Goal: Navigation & Orientation: Find specific page/section

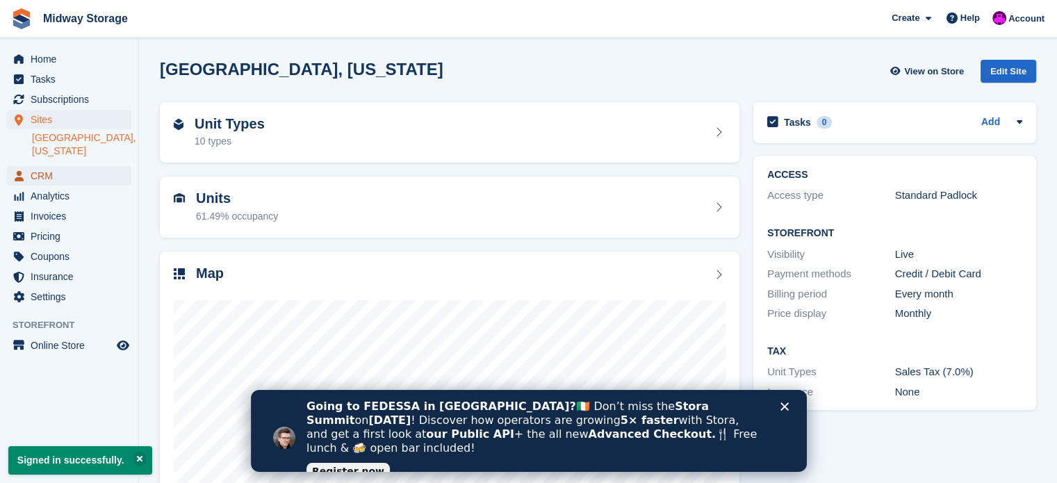
click at [47, 166] on span "CRM" at bounding box center [72, 175] width 83 height 19
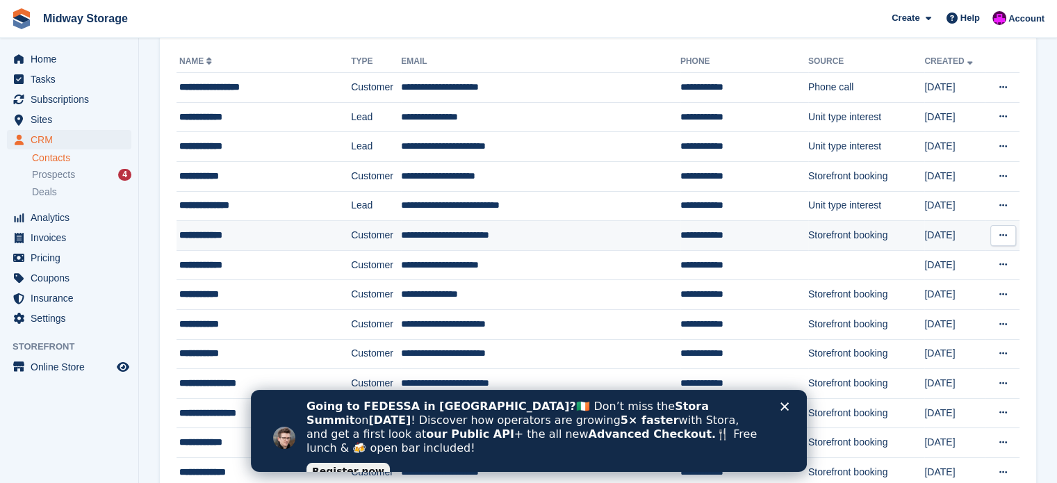
scroll to position [139, 0]
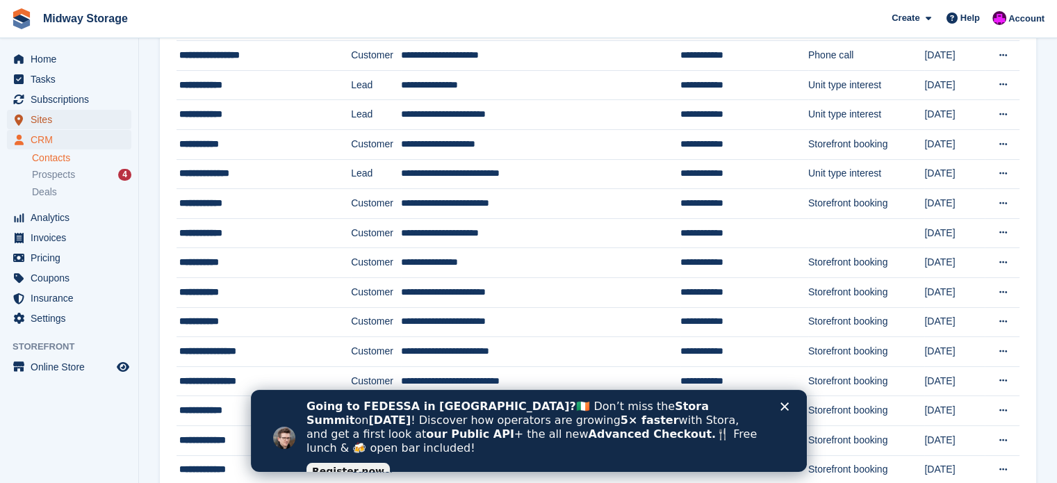
click at [41, 119] on span "Sites" at bounding box center [72, 119] width 83 height 19
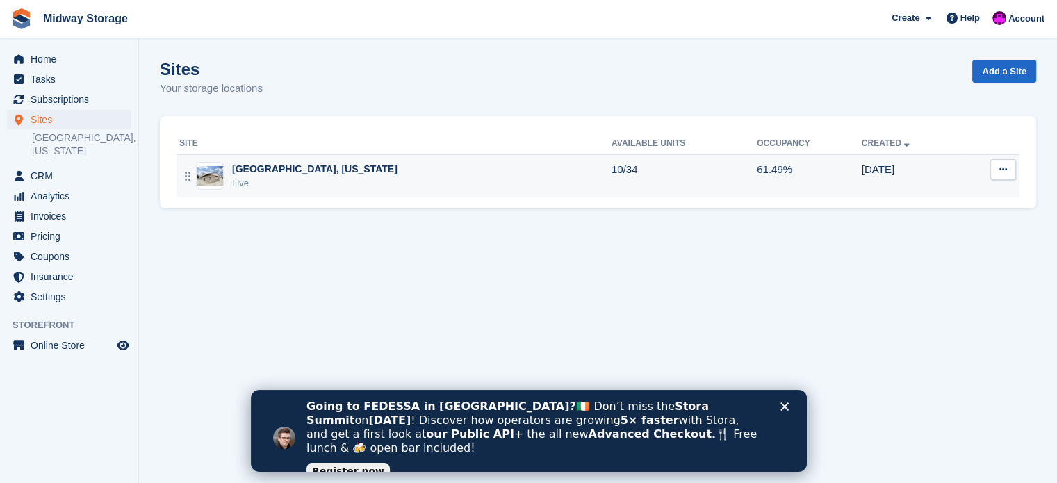
click at [266, 170] on div "[GEOGRAPHIC_DATA], [US_STATE]" at bounding box center [314, 169] width 165 height 15
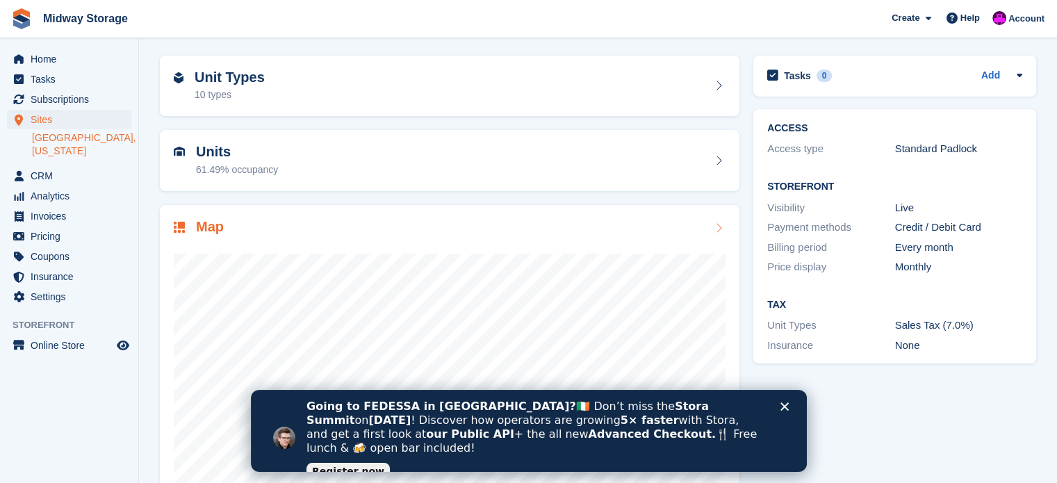
scroll to position [109, 0]
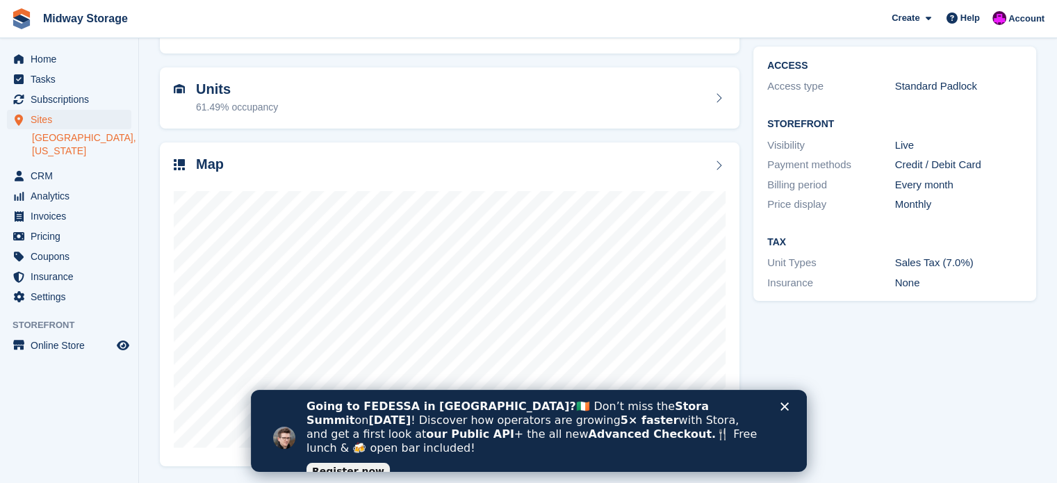
click at [788, 408] on div "Close" at bounding box center [786, 406] width 14 height 8
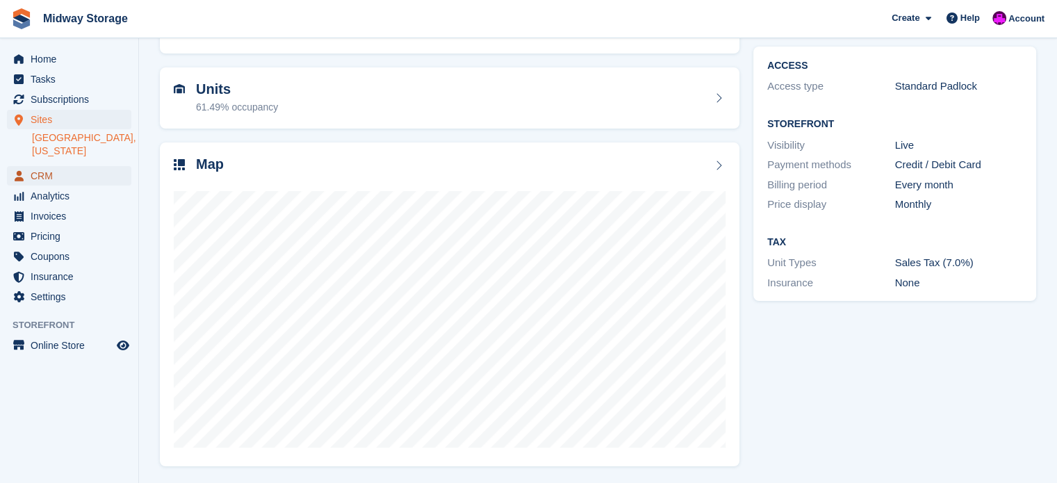
click at [42, 166] on span "CRM" at bounding box center [72, 175] width 83 height 19
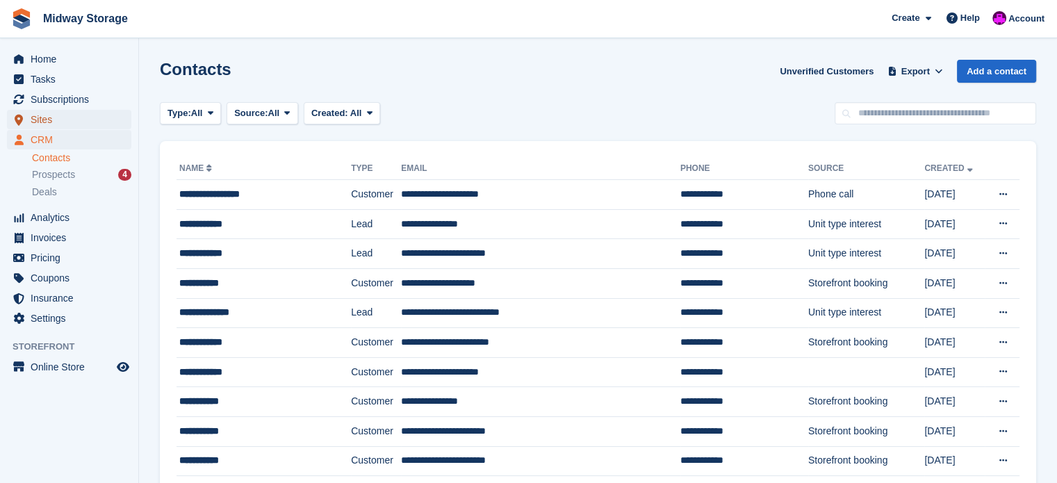
click at [44, 121] on span "Sites" at bounding box center [72, 119] width 83 height 19
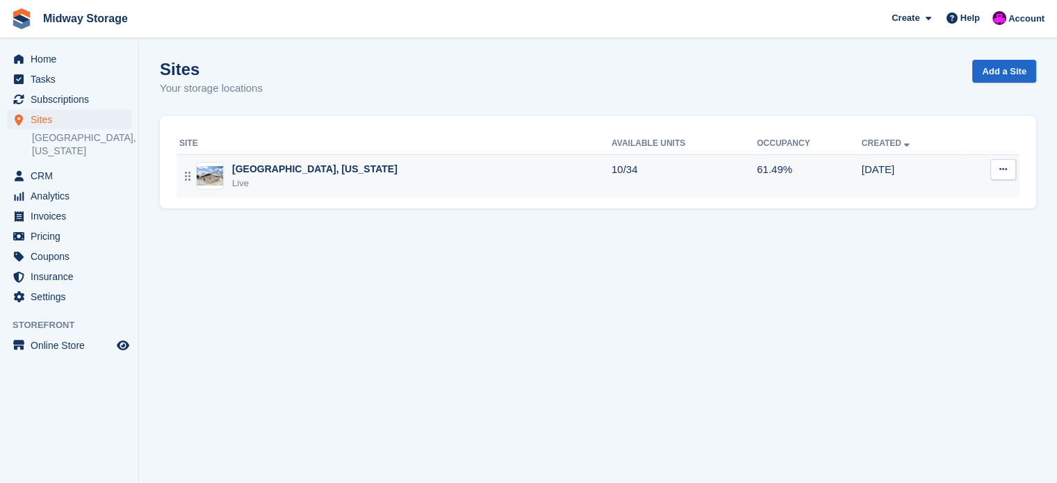
click at [221, 172] on img at bounding box center [210, 176] width 26 height 20
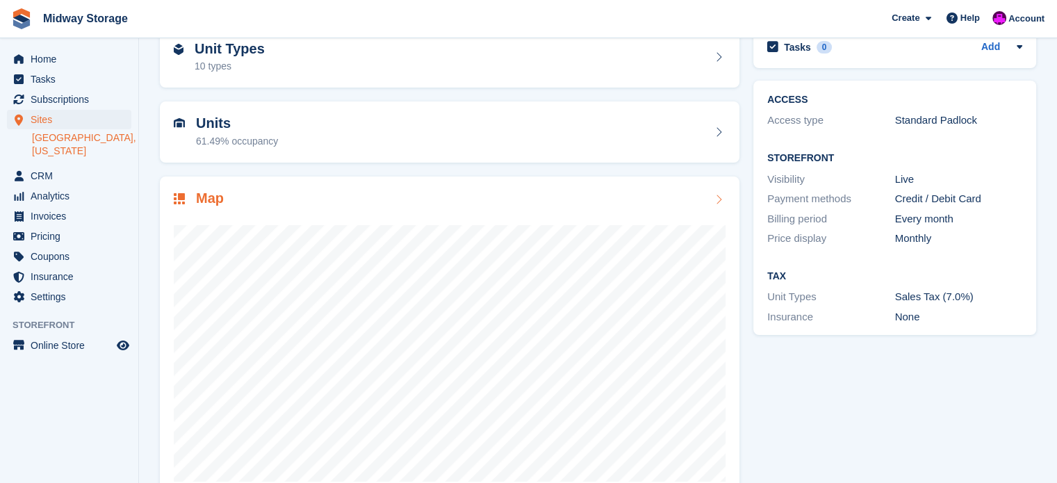
scroll to position [109, 0]
